Goal: Transaction & Acquisition: Purchase product/service

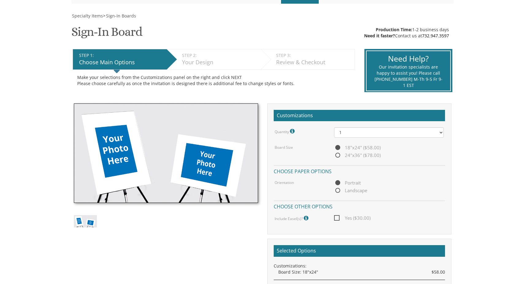
scroll to position [83, 0]
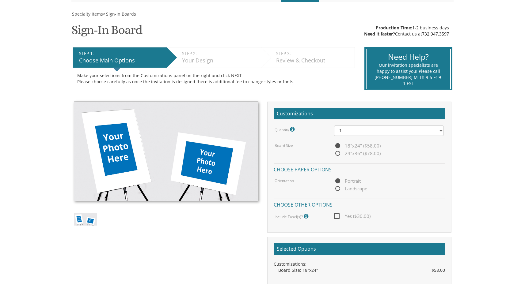
click at [338, 152] on span "24"x36" ($78.00)" at bounding box center [357, 154] width 47 height 8
click at [338, 152] on input "24"x36" ($78.00)" at bounding box center [336, 154] width 4 height 4
radio input "true"
click at [338, 181] on span "Portrait" at bounding box center [347, 181] width 27 height 8
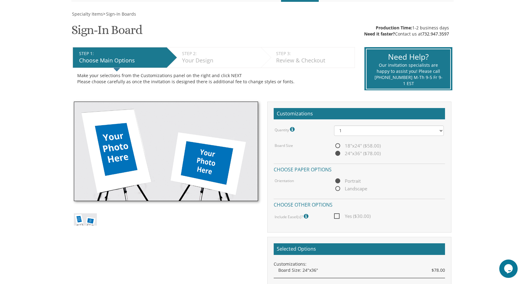
click at [338, 181] on input "Portrait" at bounding box center [336, 182] width 4 height 4
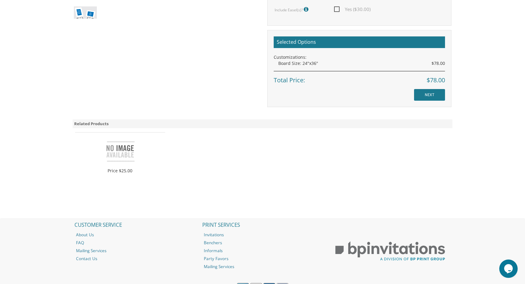
scroll to position [286, 0]
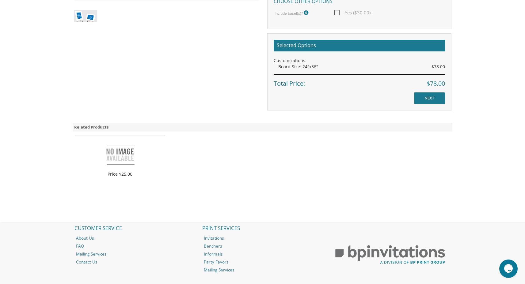
click at [432, 92] on div "Selected Options Customizations: Board Size: 24"x36" $78.00 Total Price: $78.00…" at bounding box center [359, 71] width 184 height 77
click at [432, 95] on input "NEXT" at bounding box center [429, 99] width 31 height 12
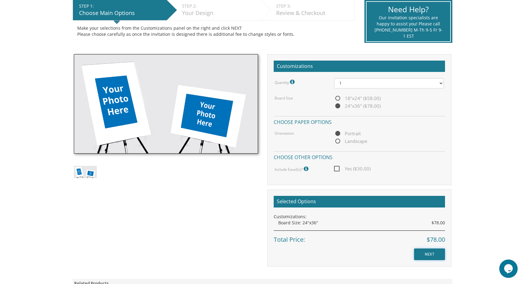
scroll to position [117, 0]
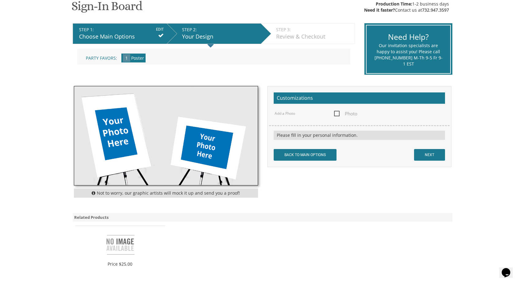
scroll to position [108, 0]
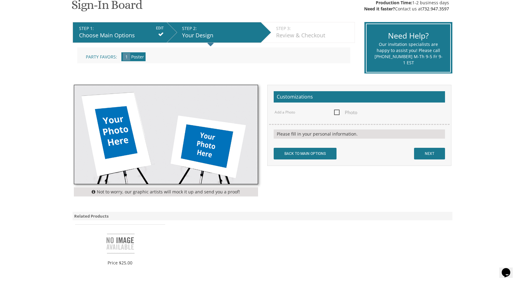
click at [336, 114] on span "Photo" at bounding box center [345, 113] width 23 height 8
click at [336, 114] on input "Photo" at bounding box center [336, 112] width 4 height 4
checkbox input "true"
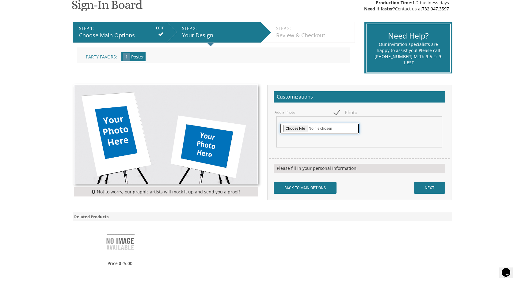
click at [302, 132] on input "file" at bounding box center [320, 128] width 80 height 11
type input "C:\fakepath\IMG_1439.jpg"
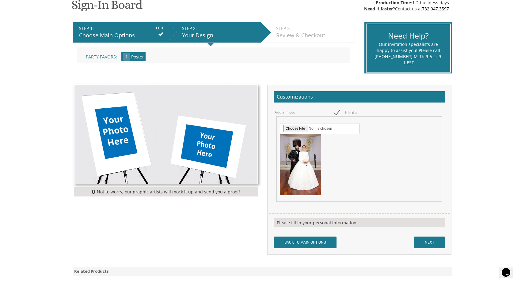
click at [309, 209] on div "Add a Photo Photo" at bounding box center [359, 161] width 180 height 105
click at [318, 222] on div "Please fill in your personal information." at bounding box center [359, 222] width 171 height 9
click at [332, 223] on div "Please fill in your personal information." at bounding box center [359, 222] width 171 height 9
click at [417, 241] on input "NEXT" at bounding box center [429, 243] width 31 height 12
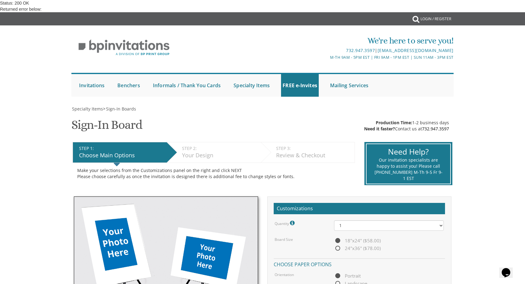
scroll to position [168, 0]
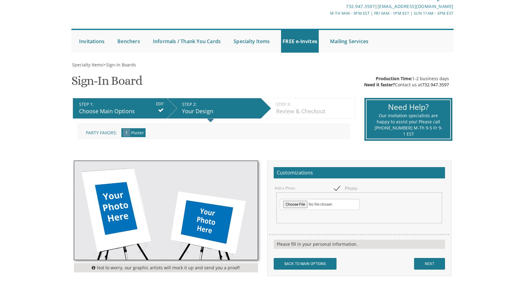
scroll to position [71, 0]
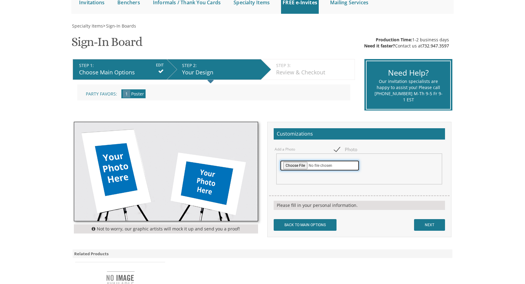
click at [292, 165] on input "file" at bounding box center [320, 165] width 80 height 11
type input "C:\fakepath\IMG_1439.jpg"
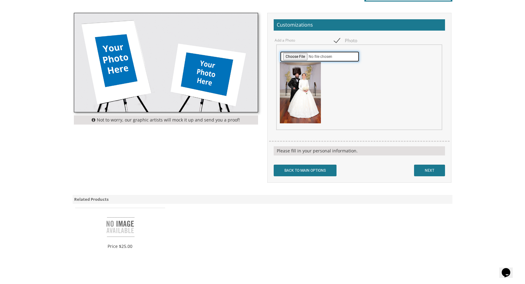
scroll to position [181, 0]
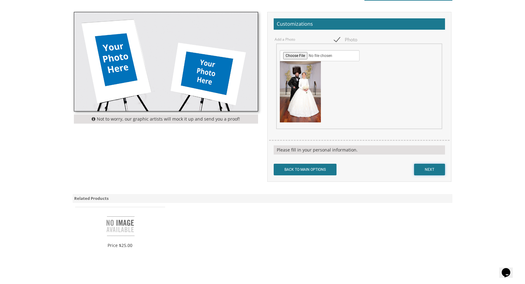
click at [434, 171] on input "NEXT" at bounding box center [429, 170] width 31 height 12
